Goal: Task Accomplishment & Management: Use online tool/utility

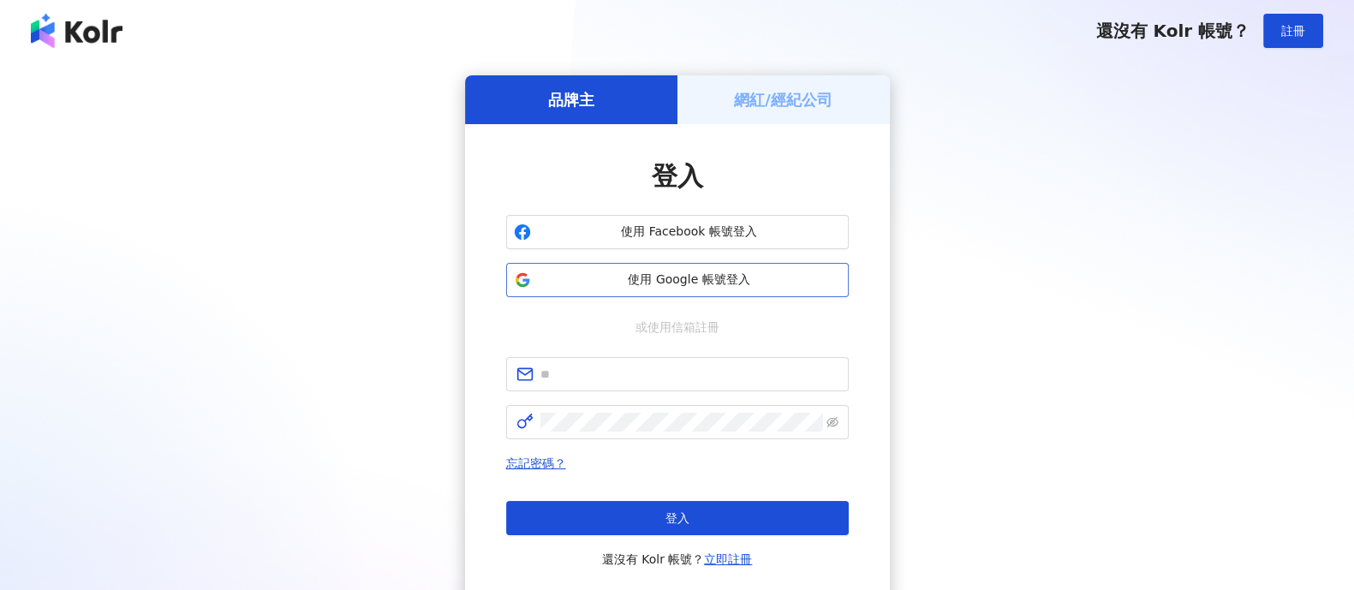
click at [752, 281] on span "使用 Google 帳號登入" at bounding box center [689, 280] width 303 height 17
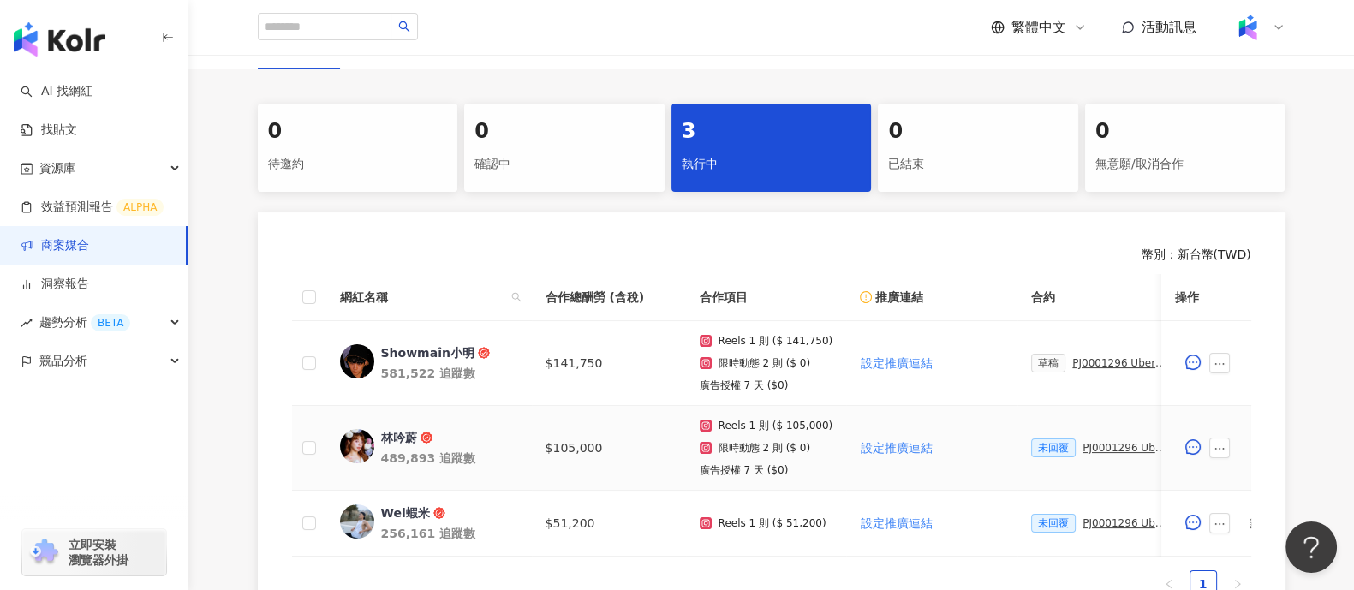
scroll to position [427, 0]
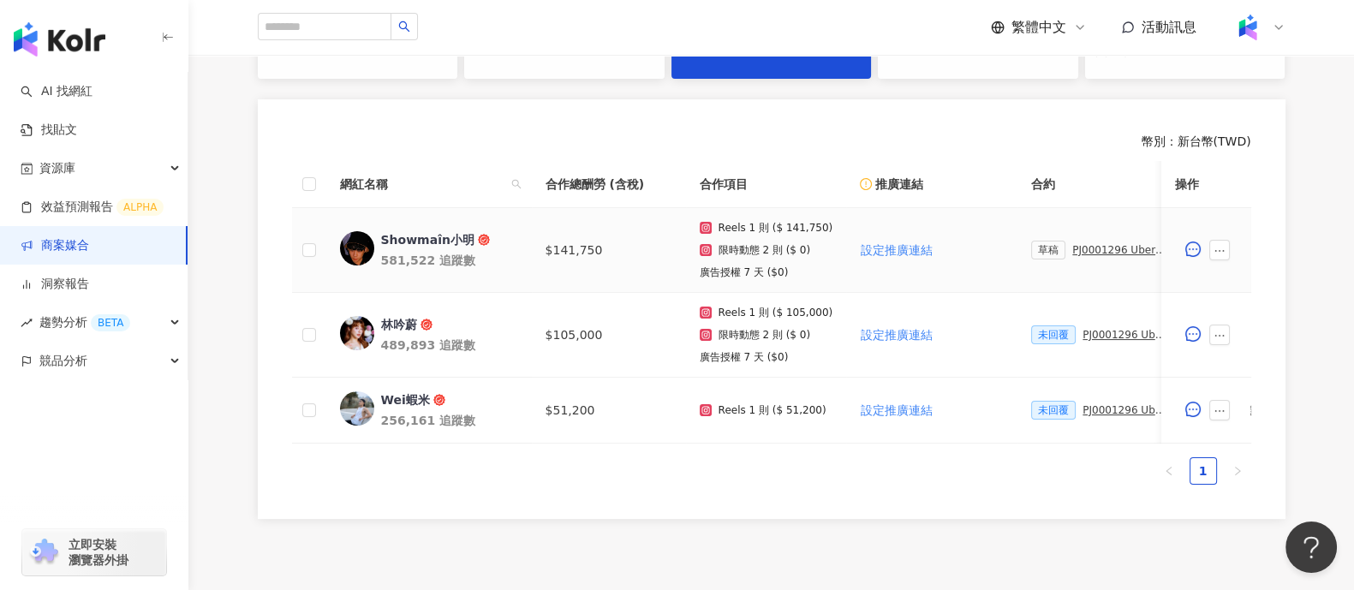
click at [1100, 248] on div "PJ0001296 Uber Eats_Co-Marketing_強打之星活動_KOL合作_2025_活動確認單" at bounding box center [1121, 250] width 96 height 12
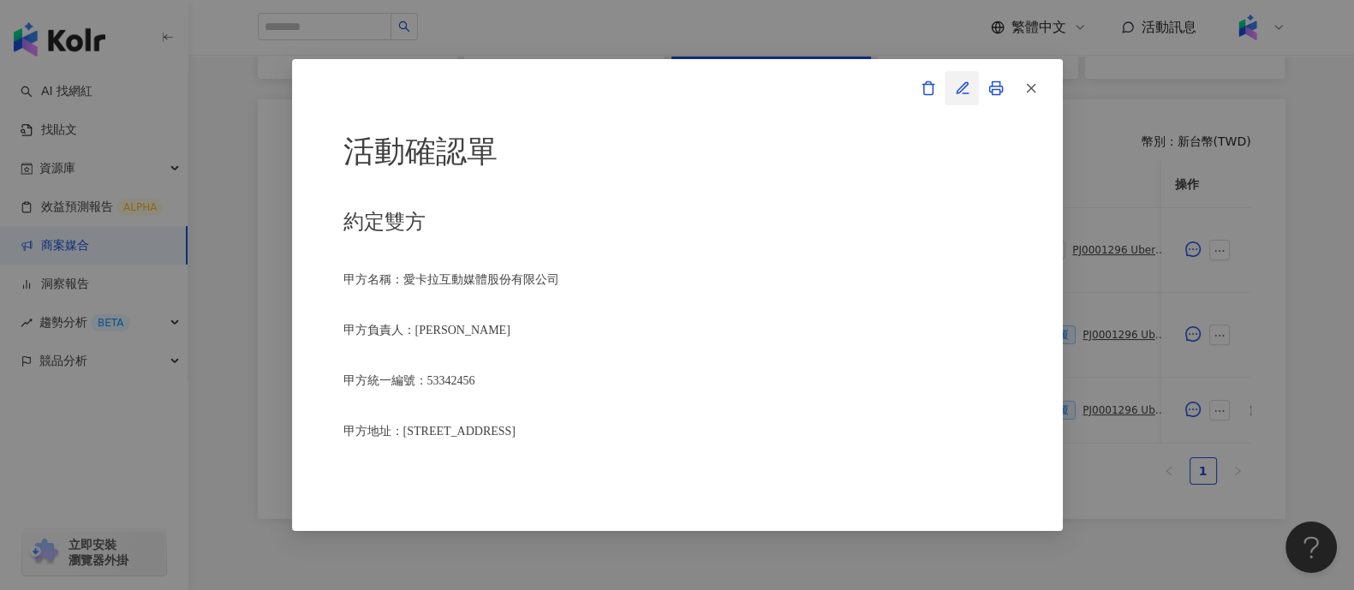
click at [960, 89] on icon "button" at bounding box center [962, 87] width 11 height 11
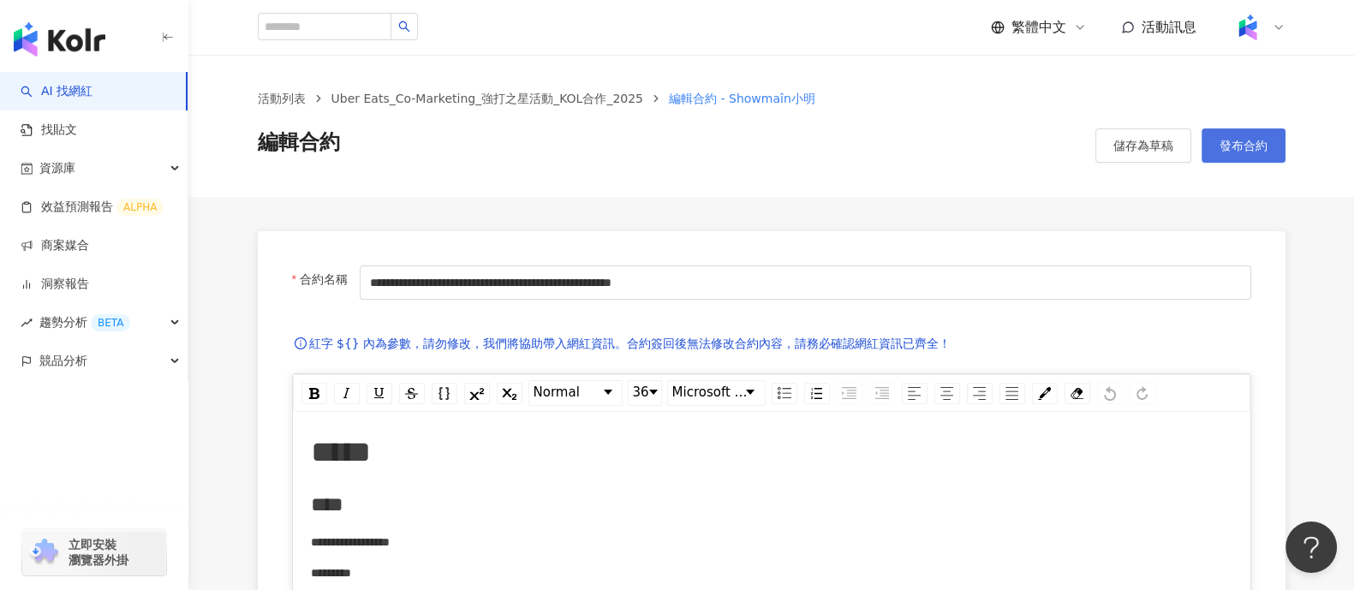
click at [1264, 147] on span "發布合約" at bounding box center [1244, 146] width 48 height 14
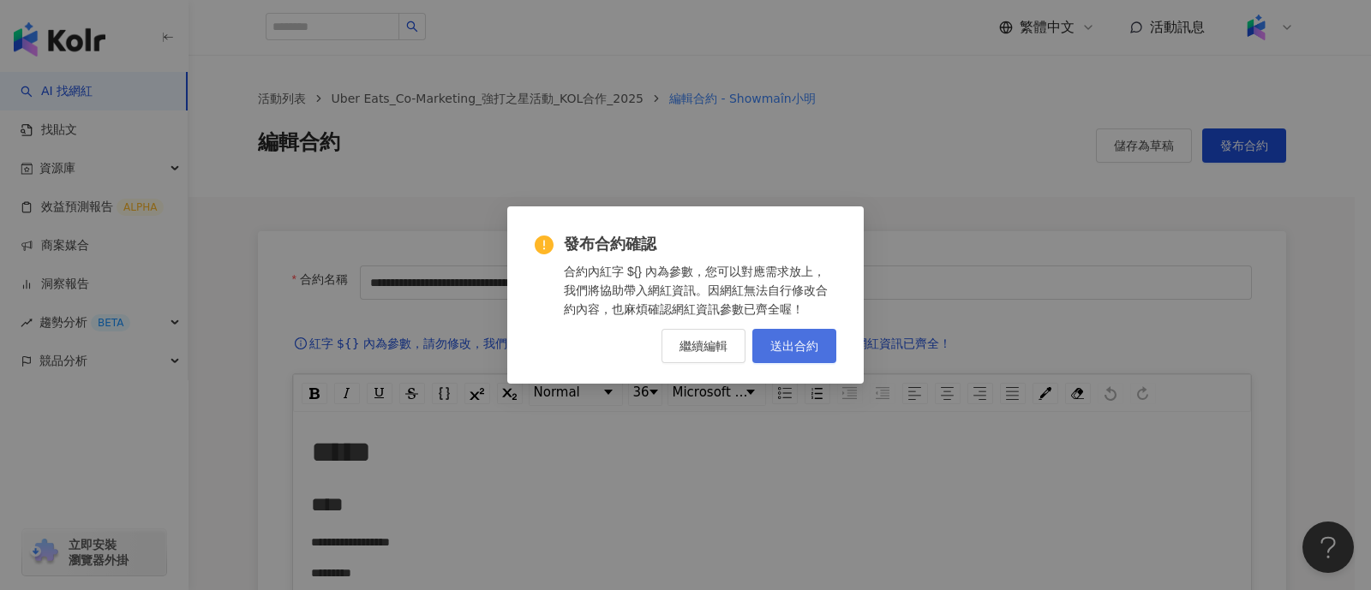
click at [825, 338] on button "送出合約" at bounding box center [794, 346] width 84 height 34
